Goal: Information Seeking & Learning: Learn about a topic

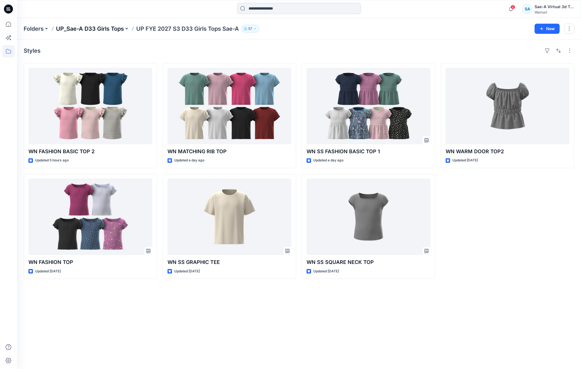
click at [115, 29] on p "UP_Sae-A D33 Girls Tops" at bounding box center [90, 29] width 68 height 8
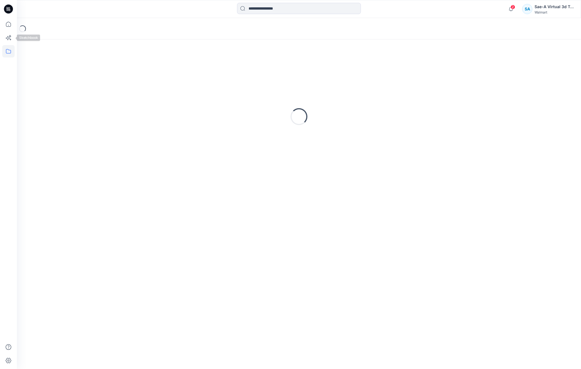
click at [10, 51] on icon at bounding box center [8, 51] width 12 height 12
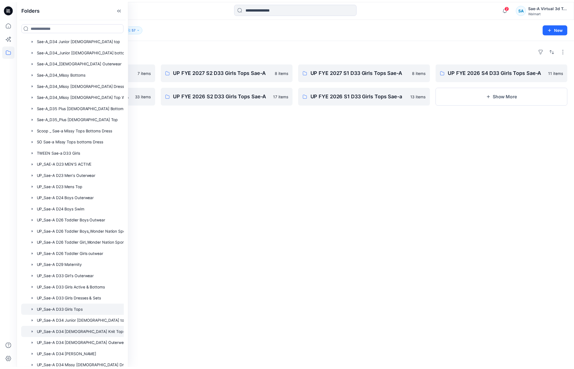
scroll to position [304, 0]
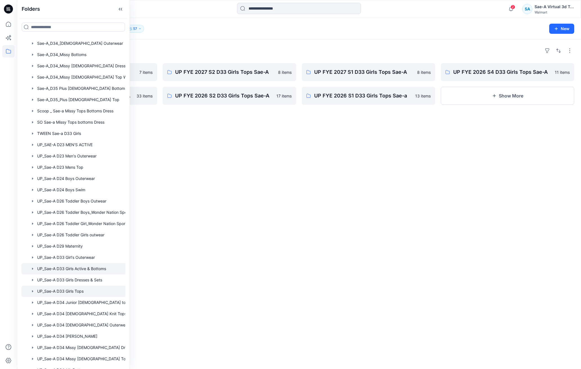
click at [90, 268] on div at bounding box center [80, 268] width 118 height 11
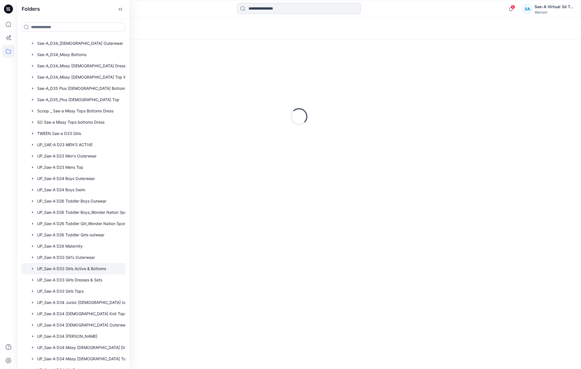
click at [254, 269] on div "Loading..." at bounding box center [299, 203] width 564 height 329
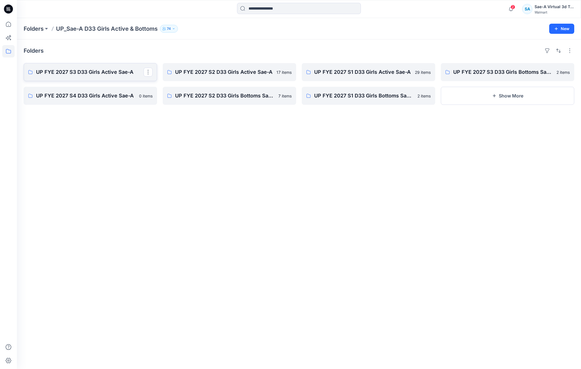
click at [97, 73] on p "UP FYE 2027 S3 D33 Girls Active Sae-A" at bounding box center [89, 72] width 107 height 8
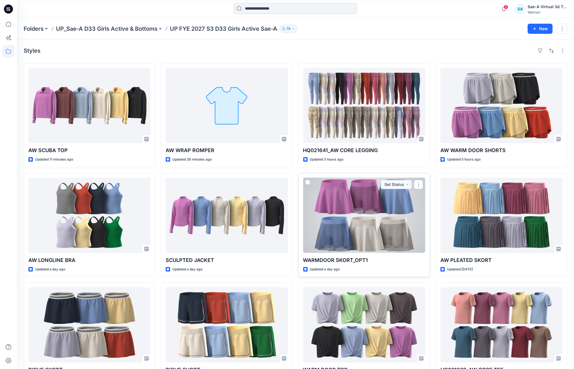
click at [364, 213] on div at bounding box center [364, 215] width 122 height 75
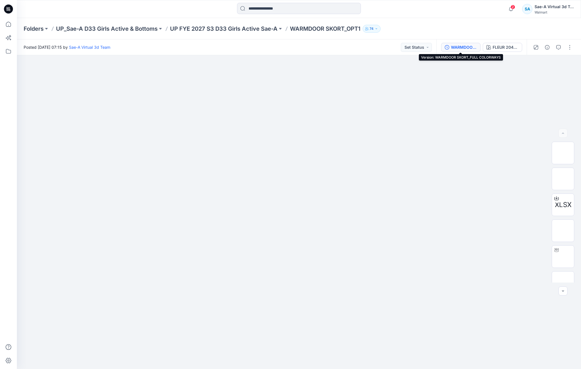
click at [458, 43] on button "WARMDOOR SKORT_FULL COLORWAYS" at bounding box center [460, 47] width 39 height 9
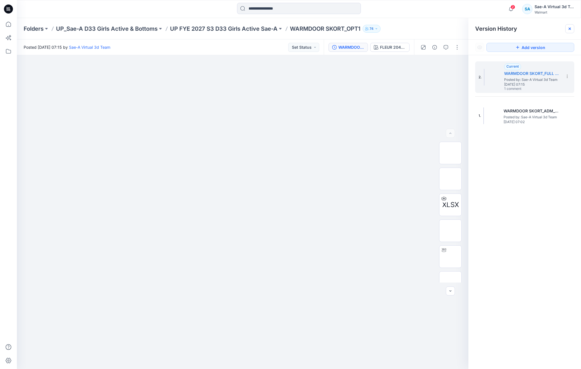
click at [567, 30] on icon at bounding box center [569, 28] width 5 height 5
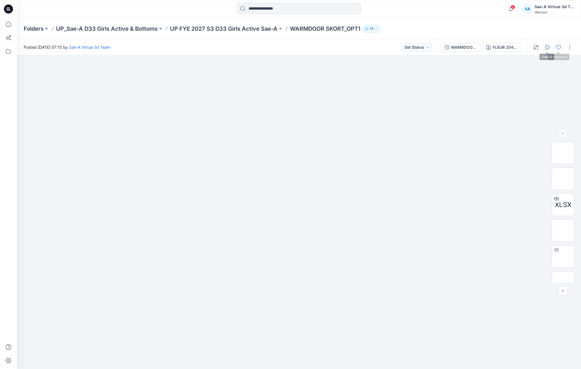
click at [558, 47] on icon "button" at bounding box center [558, 47] width 2 height 0
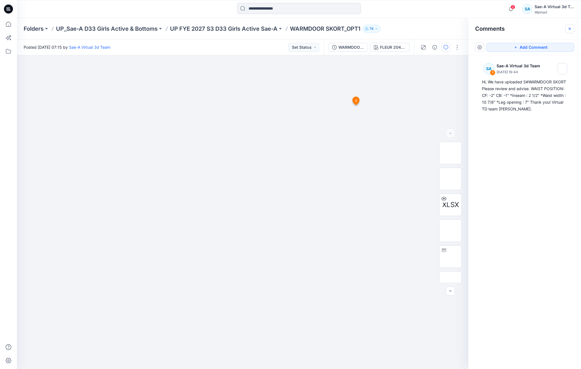
click at [570, 28] on icon "button" at bounding box center [569, 28] width 2 height 2
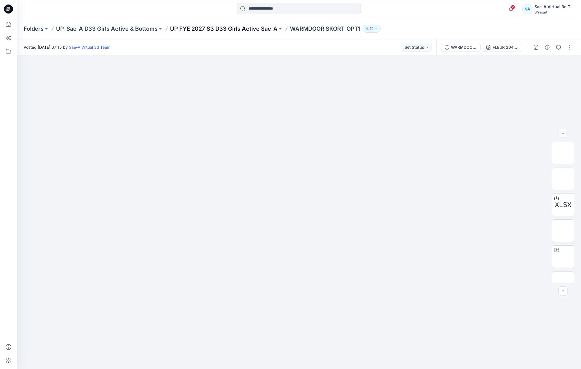
click at [244, 28] on p "UP FYE 2027 S3 D33 Girls Active Sae-A" at bounding box center [223, 29] width 107 height 8
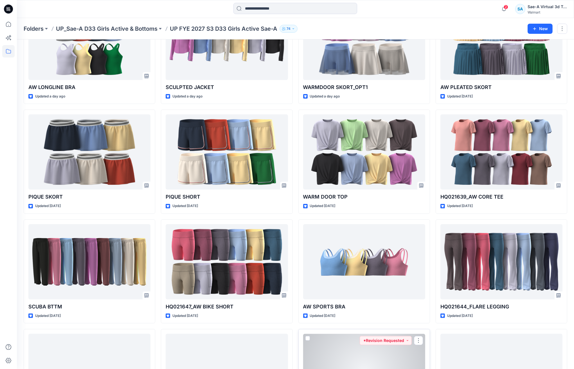
scroll to position [16, 0]
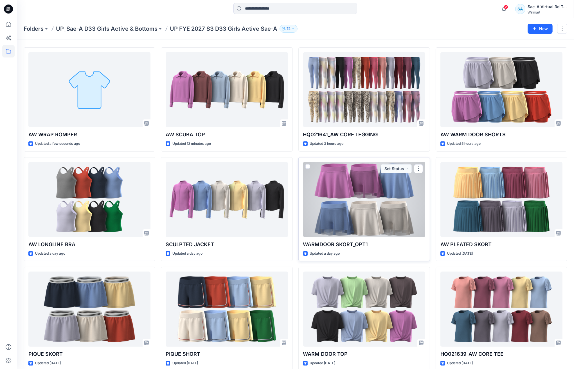
click at [363, 216] on div at bounding box center [364, 199] width 122 height 75
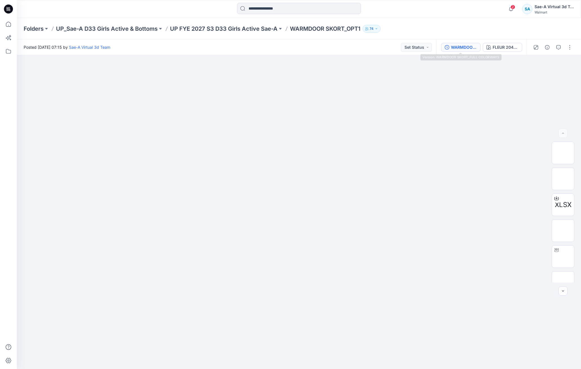
click at [454, 48] on div "WARMDOOR SKORT_FULL COLORWAYS" at bounding box center [464, 47] width 26 height 6
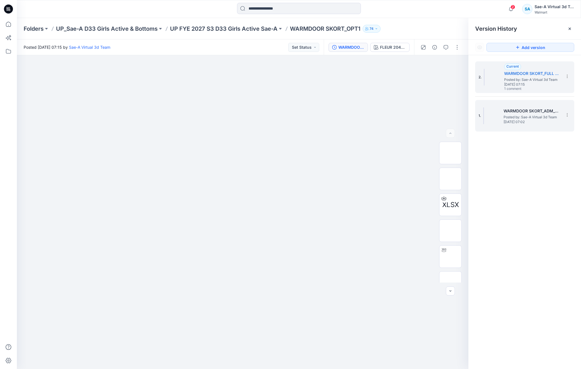
click at [519, 121] on span "[DATE] 07:02" at bounding box center [531, 122] width 56 height 4
click at [529, 87] on span "1 comment" at bounding box center [523, 89] width 39 height 5
click at [570, 28] on icon at bounding box center [569, 28] width 5 height 5
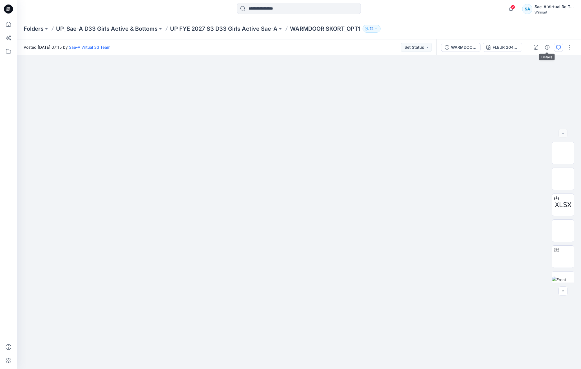
click at [558, 47] on icon "button" at bounding box center [558, 47] width 5 height 5
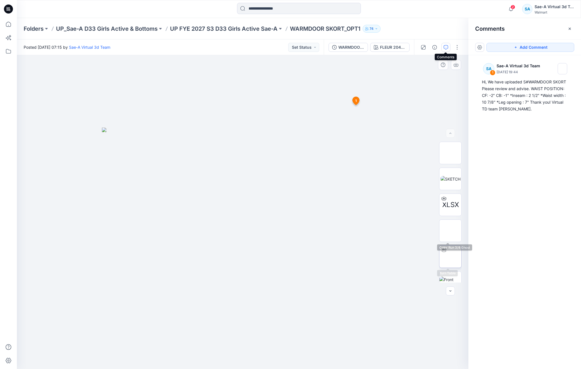
click at [450, 256] on img at bounding box center [450, 256] width 0 height 0
drag, startPoint x: 304, startPoint y: 356, endPoint x: 329, endPoint y: 351, distance: 25.0
click at [329, 351] on div at bounding box center [242, 211] width 451 height 313
